Goal: Information Seeking & Learning: Learn about a topic

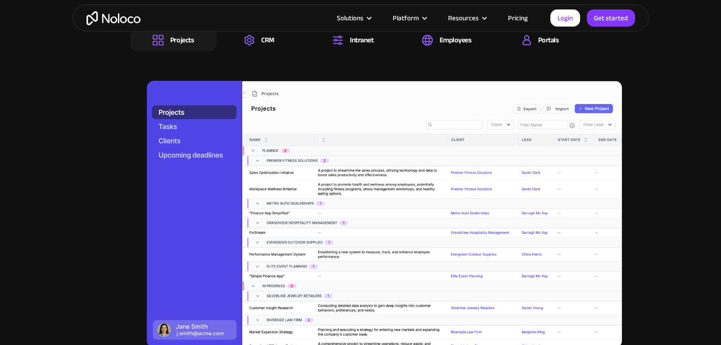
scroll to position [959, 0]
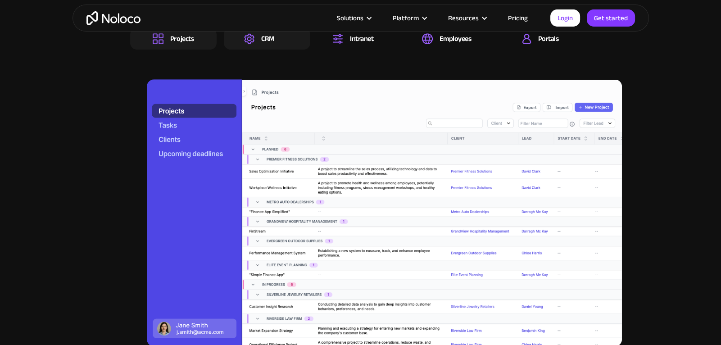
click at [270, 44] on div "CRM" at bounding box center [267, 39] width 13 height 10
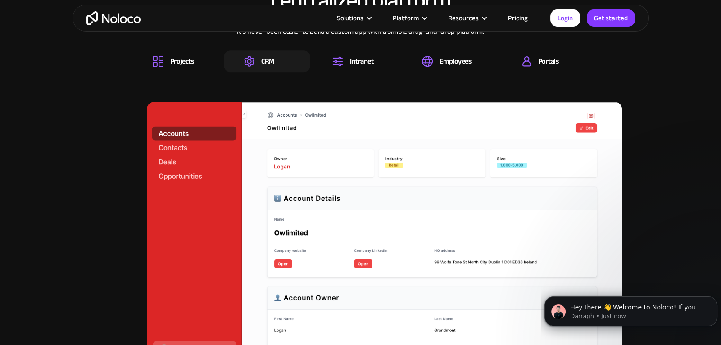
scroll to position [936, 0]
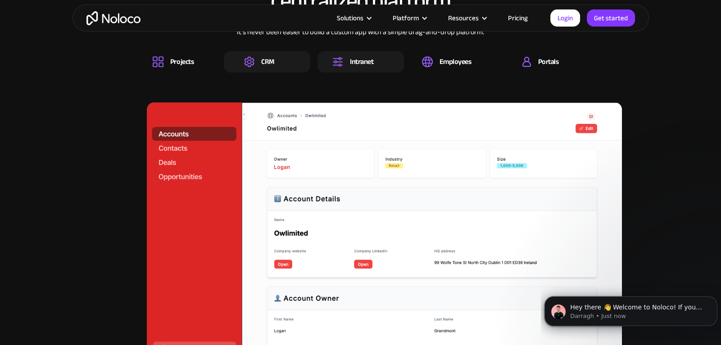
click at [358, 59] on div "Intranet" at bounding box center [361, 62] width 23 height 10
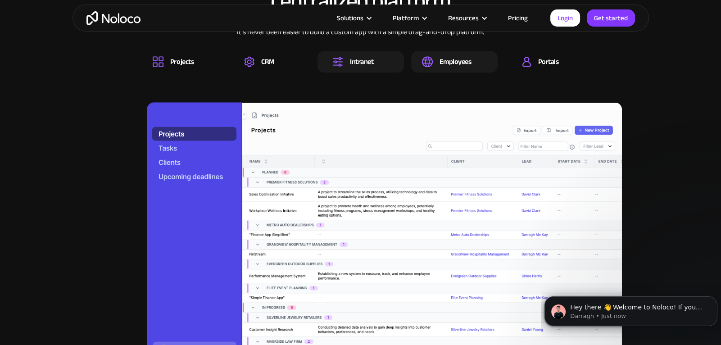
click at [453, 63] on div "Employees" at bounding box center [456, 62] width 32 height 10
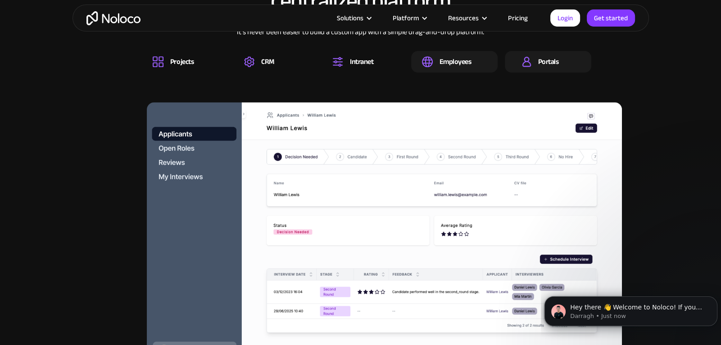
click at [559, 63] on div "Portals" at bounding box center [548, 62] width 86 height 22
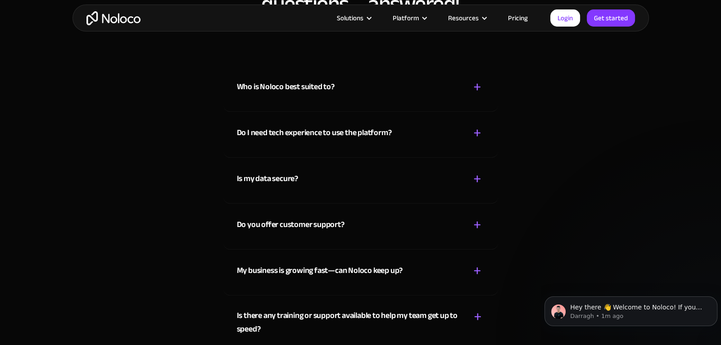
scroll to position [4919, 0]
click at [523, 18] on link "Pricing" at bounding box center [518, 18] width 42 height 12
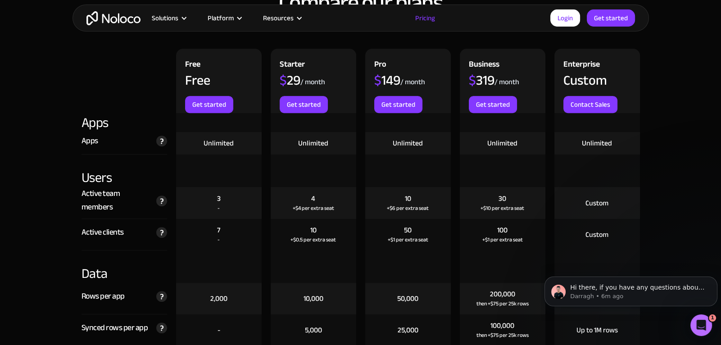
scroll to position [932, 0]
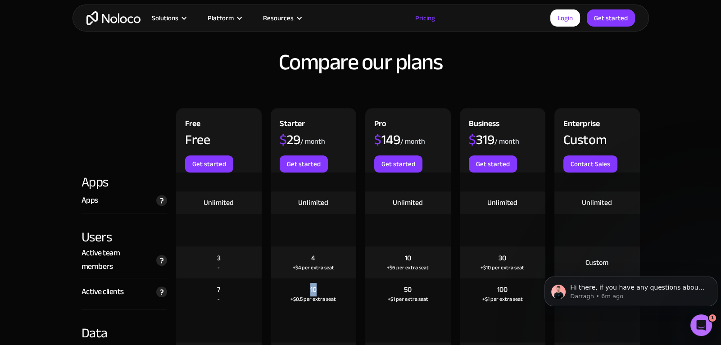
drag, startPoint x: 310, startPoint y: 288, endPoint x: 320, endPoint y: 286, distance: 9.8
click at [320, 286] on div "10 +$0.5 per extra seat" at bounding box center [314, 294] width 86 height 32
drag, startPoint x: 292, startPoint y: 298, endPoint x: 341, endPoint y: 300, distance: 49.6
click at [341, 300] on div "10 +$0.5 per extra seat" at bounding box center [314, 294] width 86 height 32
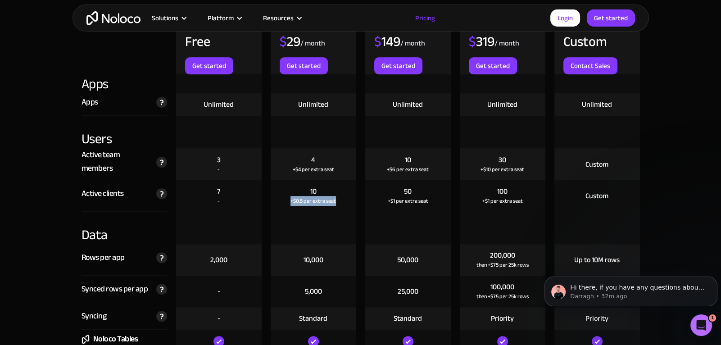
scroll to position [1033, 0]
